Goal: Check status: Check status

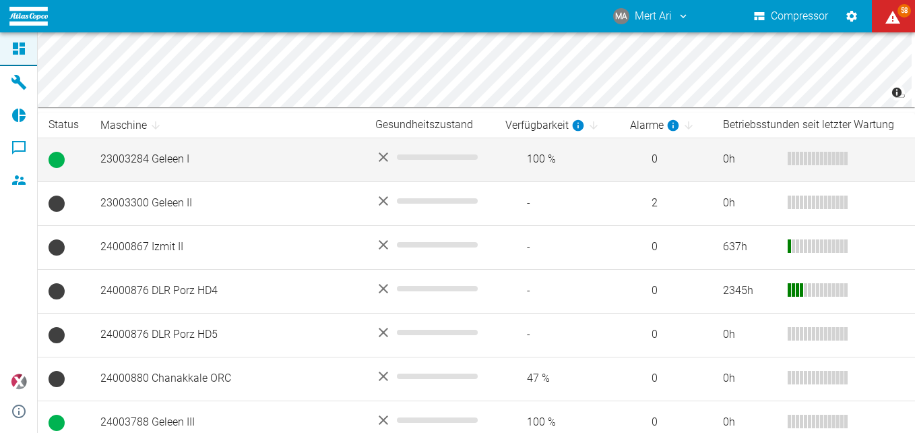
scroll to position [195, 0]
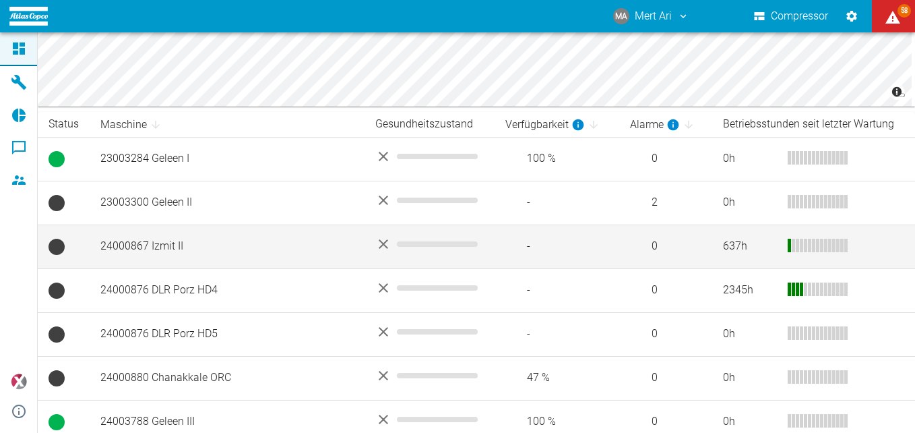
click at [215, 247] on td "24000867 Izmit II" at bounding box center [227, 246] width 275 height 44
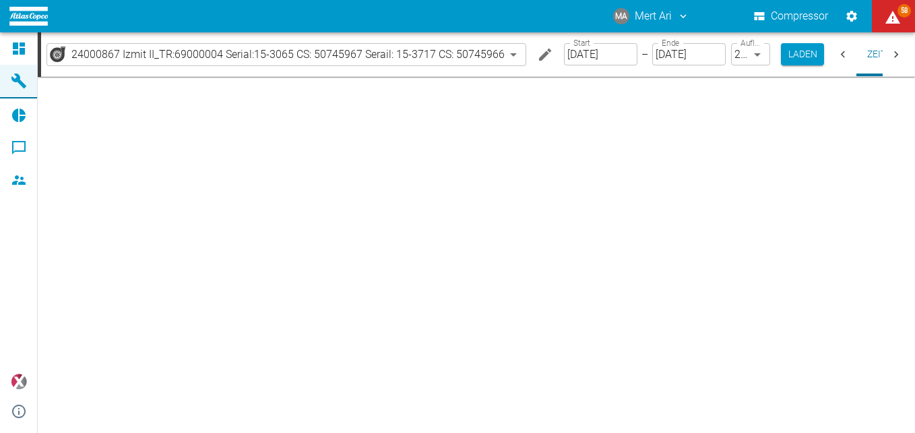
type input "2min"
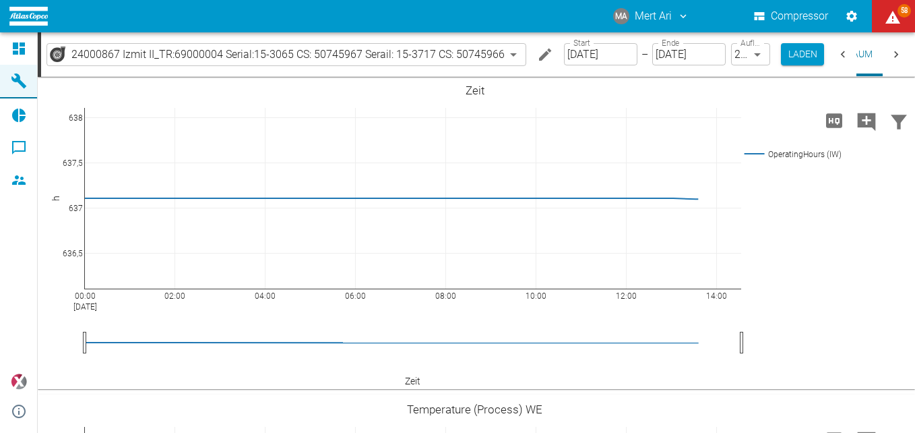
scroll to position [641, 0]
